Goal: Navigation & Orientation: Find specific page/section

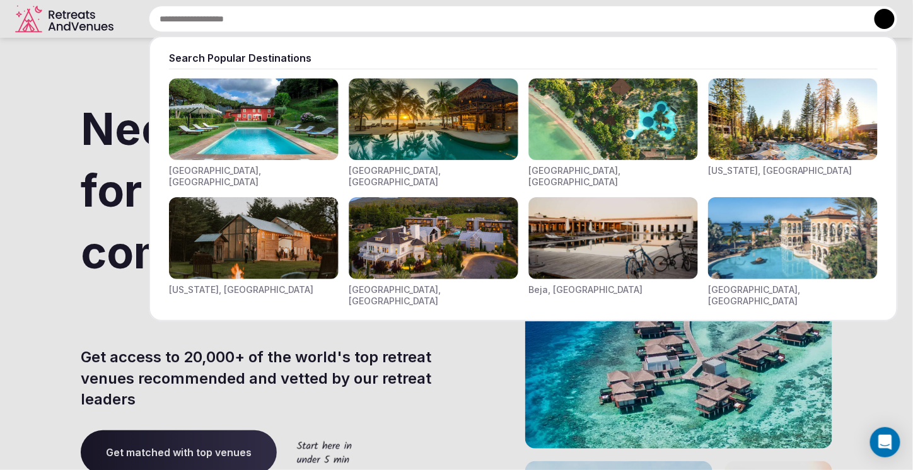
click at [400, 21] on input "text" at bounding box center [523, 19] width 749 height 26
click at [586, 124] on img "Visit venues for Indonesia, Bali" at bounding box center [613, 119] width 170 height 82
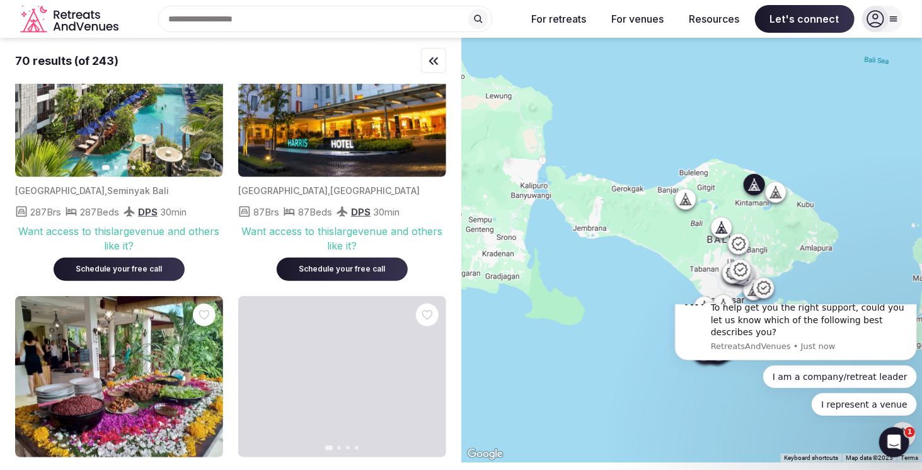
scroll to position [4803, 0]
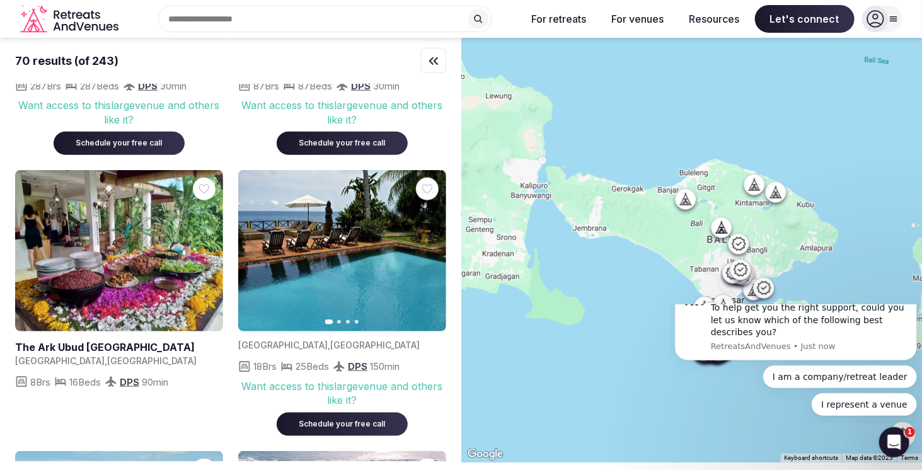
click at [637, 422] on div at bounding box center [692, 250] width 461 height 425
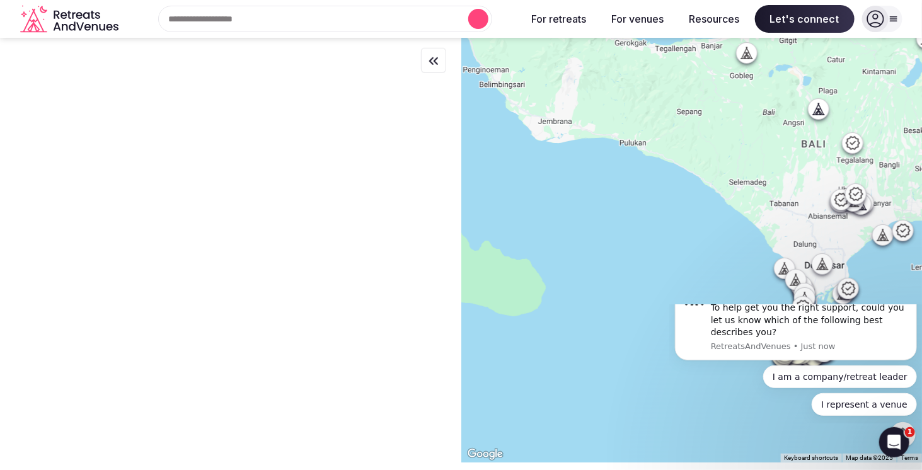
scroll to position [0, 0]
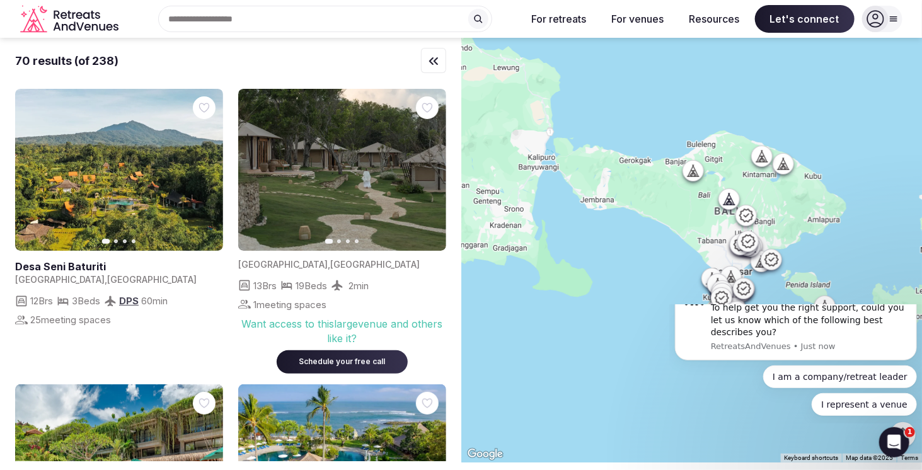
click at [712, 312] on body "Hello 👋 How can I assist you [DATE]? To help get you the right support, could y…" at bounding box center [796, 364] width 242 height 108
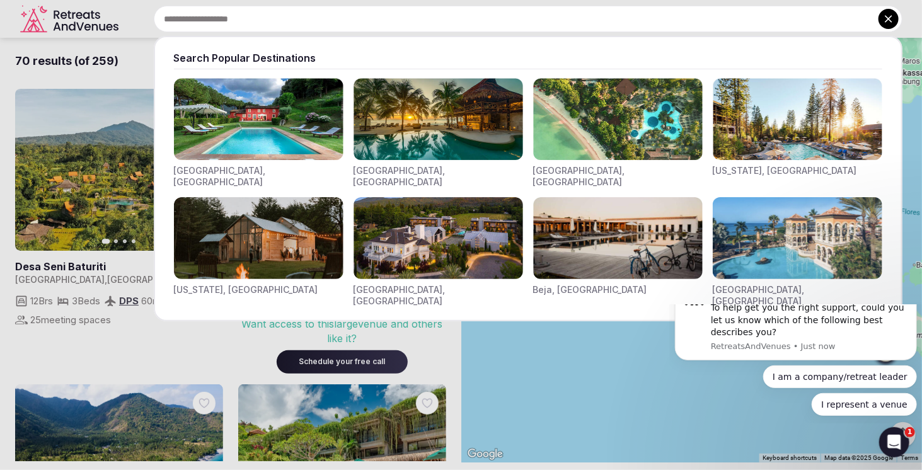
click at [379, 16] on input "text" at bounding box center [528, 19] width 749 height 26
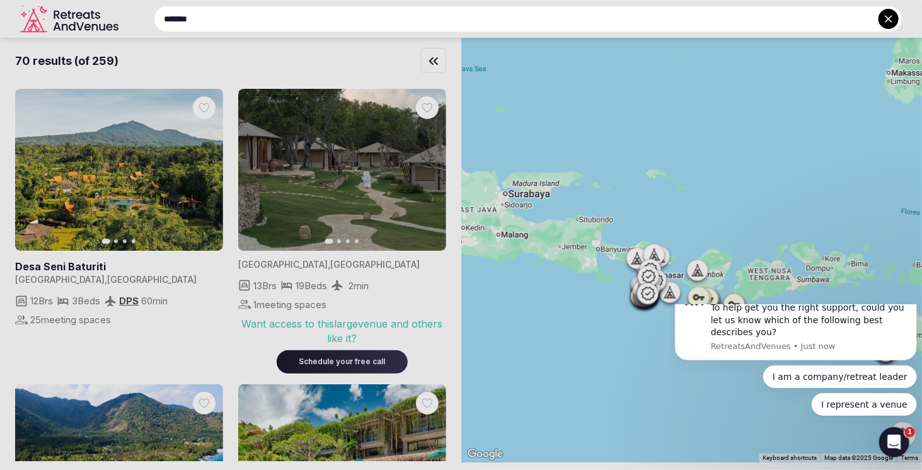
type input "*******"
click at [652, 298] on div at bounding box center [461, 235] width 922 height 470
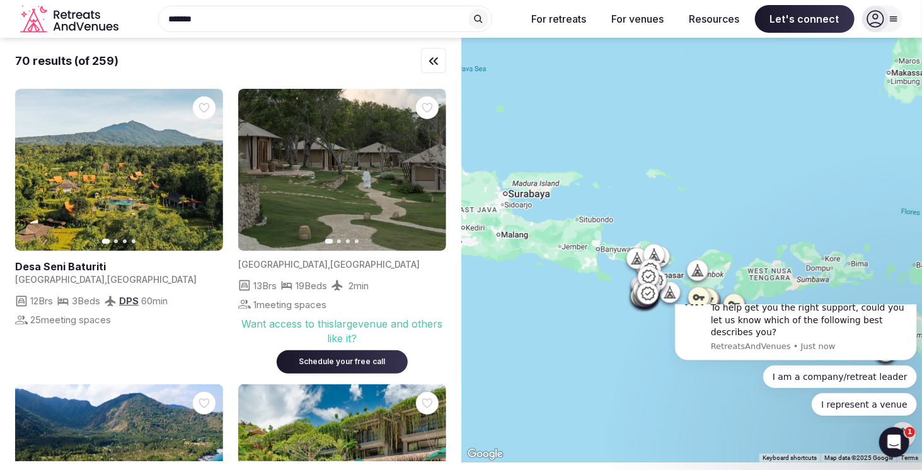
click at [652, 298] on icon at bounding box center [647, 293] width 15 height 15
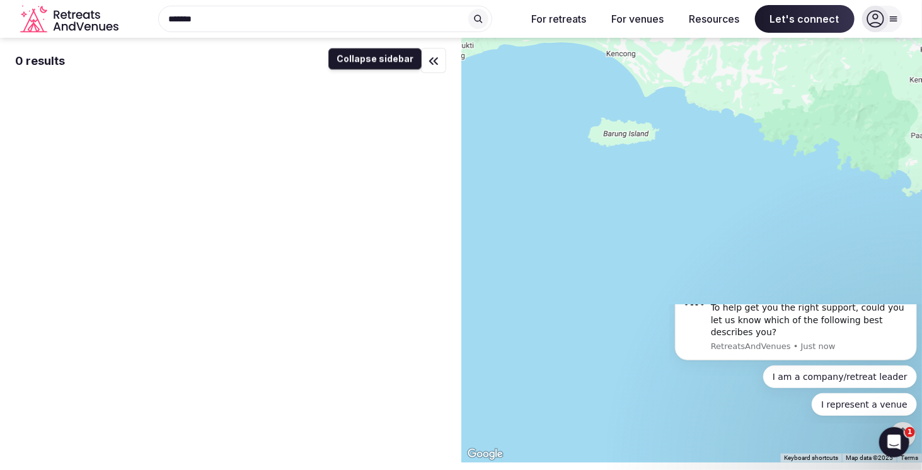
click at [426, 57] on icon "button" at bounding box center [433, 61] width 15 height 15
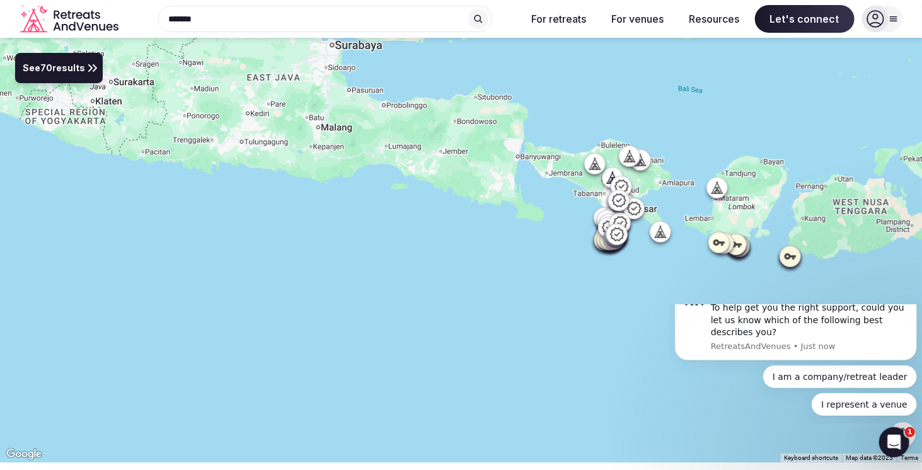
click at [610, 245] on div at bounding box center [616, 236] width 20 height 20
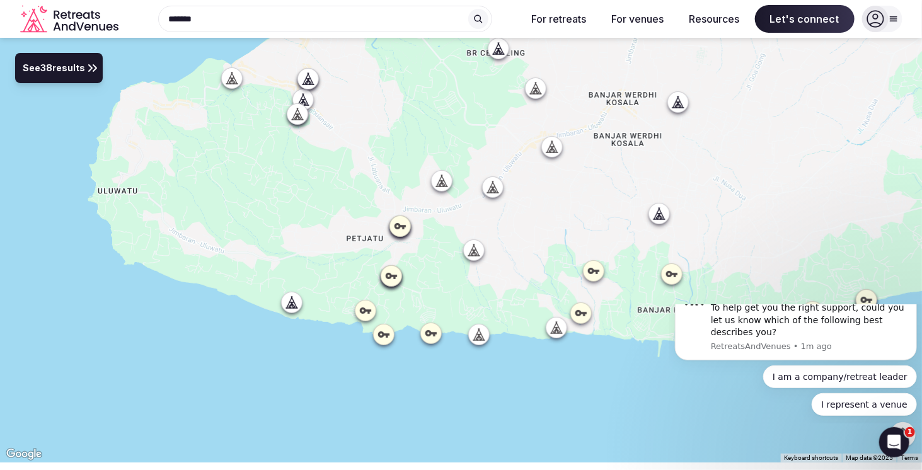
click at [442, 183] on icon at bounding box center [441, 181] width 13 height 13
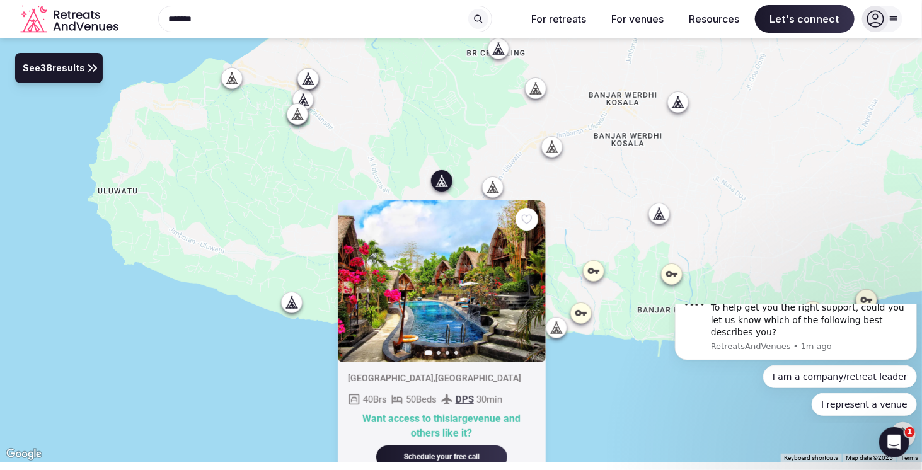
click at [450, 265] on img at bounding box center [441, 281] width 208 height 162
click at [528, 277] on icon "button" at bounding box center [528, 281] width 10 height 10
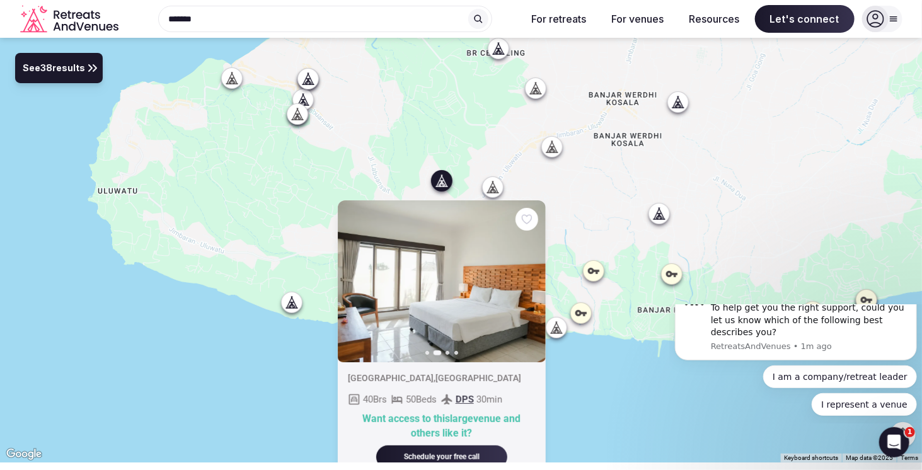
click at [528, 277] on icon "button" at bounding box center [528, 281] width 10 height 10
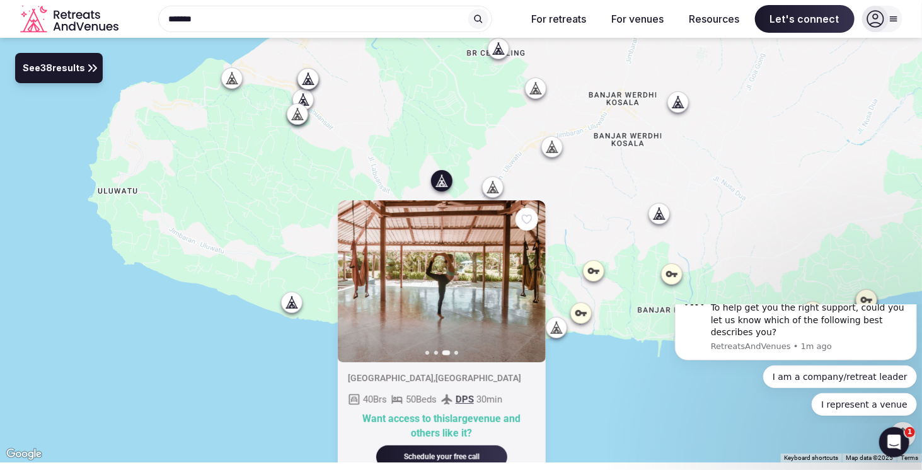
click at [528, 277] on icon "button" at bounding box center [528, 281] width 10 height 10
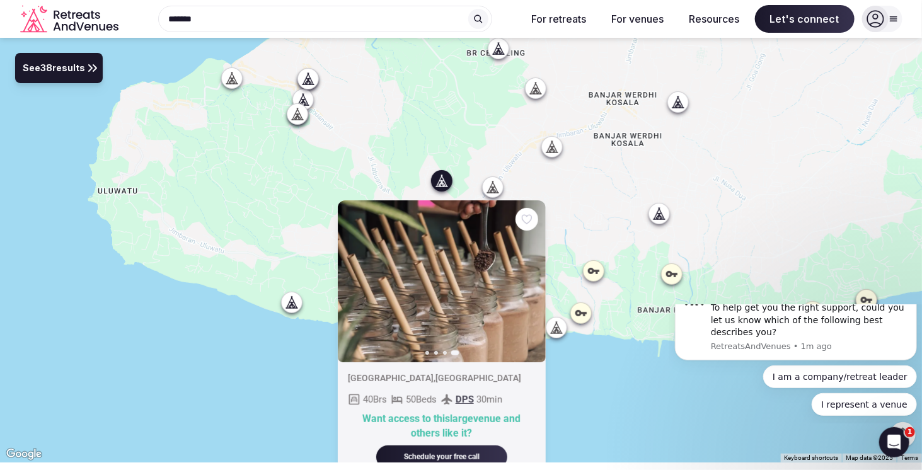
click at [554, 147] on icon at bounding box center [552, 147] width 4 height 1
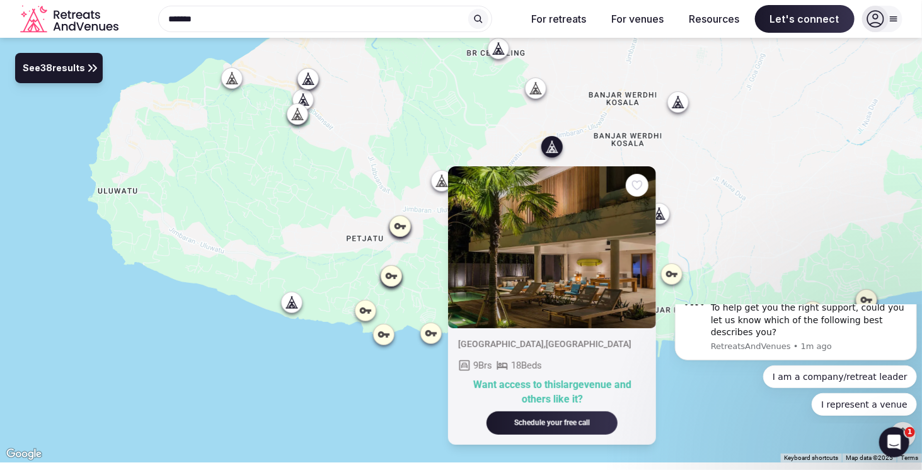
click at [441, 182] on icon at bounding box center [441, 181] width 13 height 13
